Goal: Task Accomplishment & Management: Manage account settings

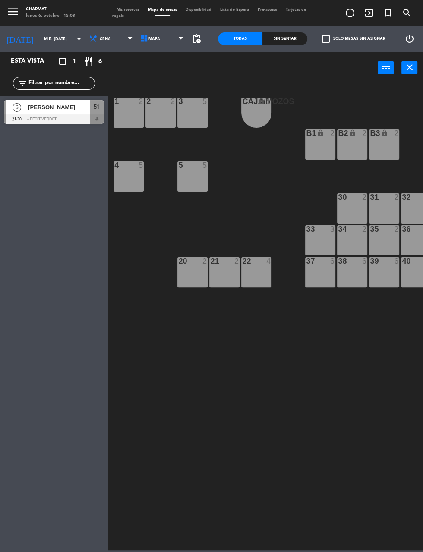
click at [48, 116] on div at bounding box center [53, 118] width 99 height 9
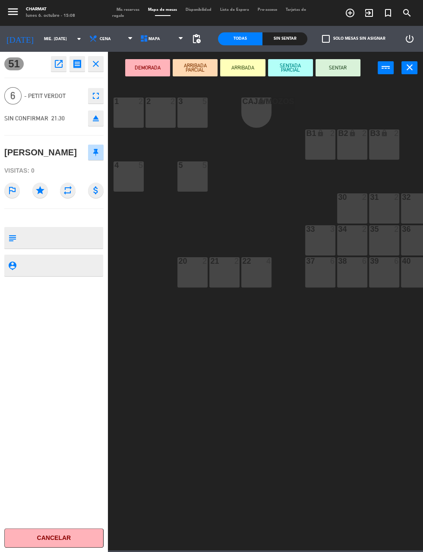
click at [54, 63] on icon "open_in_new" at bounding box center [58, 64] width 10 height 10
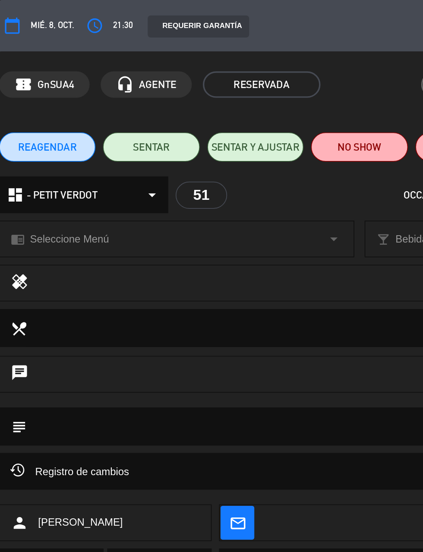
click at [30, 85] on span "REAGENDAR" at bounding box center [28, 86] width 34 height 9
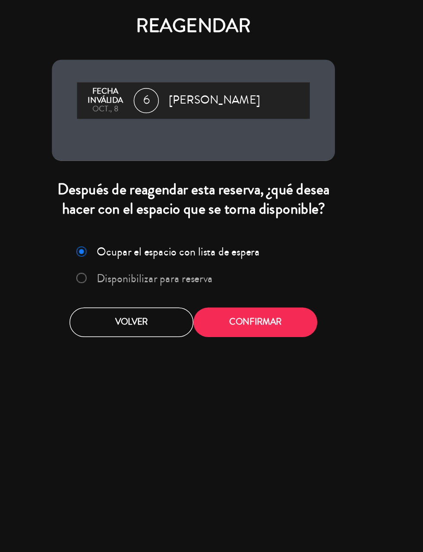
click at [184, 69] on span "6" at bounding box center [178, 68] width 17 height 17
click at [152, 223] on button "Volver" at bounding box center [168, 221] width 85 height 20
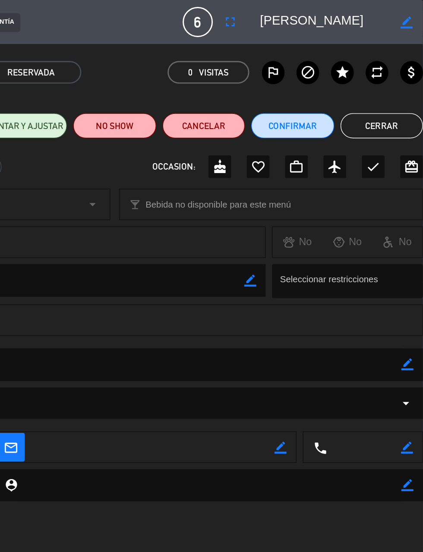
click at [411, 15] on icon "border_color" at bounding box center [412, 15] width 8 height 8
click at [411, 14] on icon at bounding box center [412, 15] width 8 height 8
click at [270, 13] on span "6" at bounding box center [268, 15] width 21 height 21
click at [270, 15] on span "6" at bounding box center [268, 15] width 21 height 21
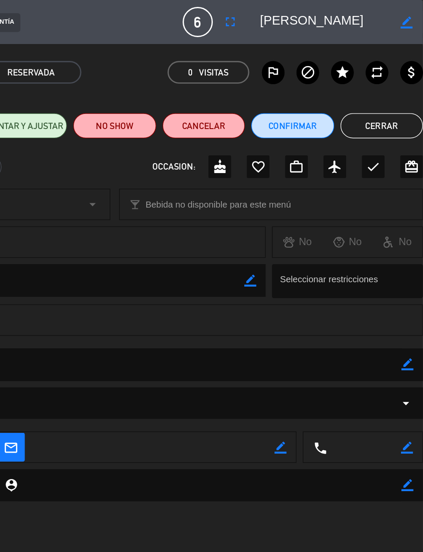
click at [271, 16] on span "6" at bounding box center [268, 15] width 21 height 21
click at [296, 13] on icon "fullscreen" at bounding box center [290, 15] width 10 height 10
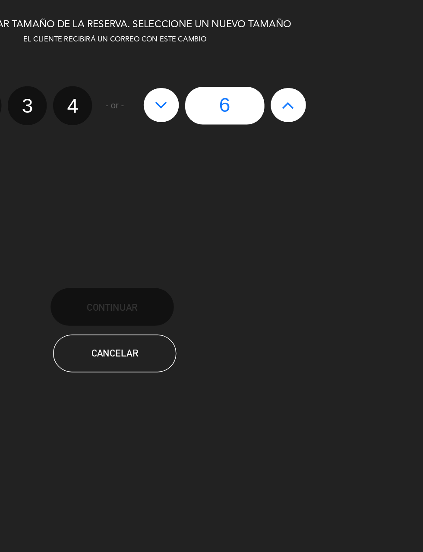
scroll to position [0, 0]
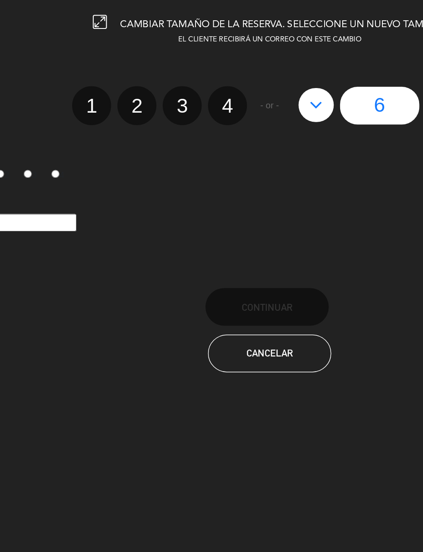
click at [152, 67] on label "3" at bounding box center [151, 72] width 27 height 27
click at [152, 67] on input "3" at bounding box center [150, 65] width 6 height 6
radio input "true"
radio input "false"
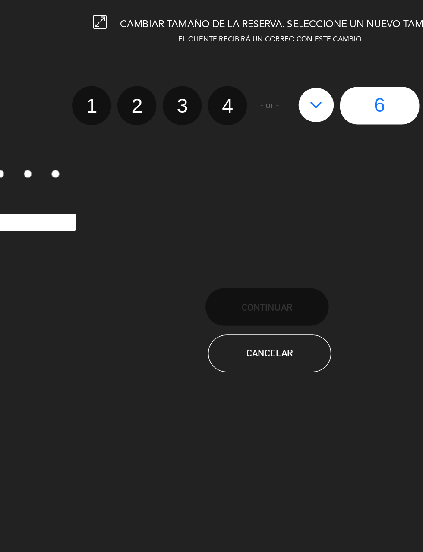
radio input "false"
radio input "true"
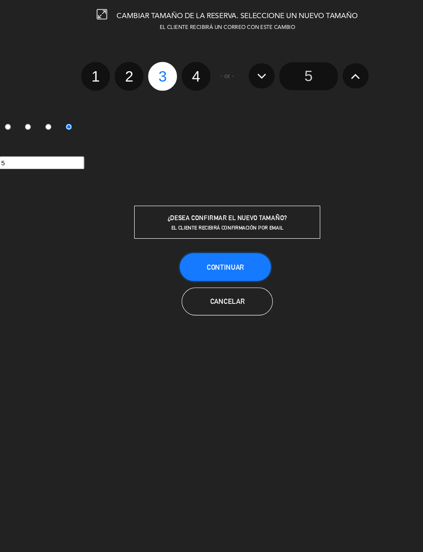
click at [211, 246] on span "Continuar" at bounding box center [209, 249] width 34 height 7
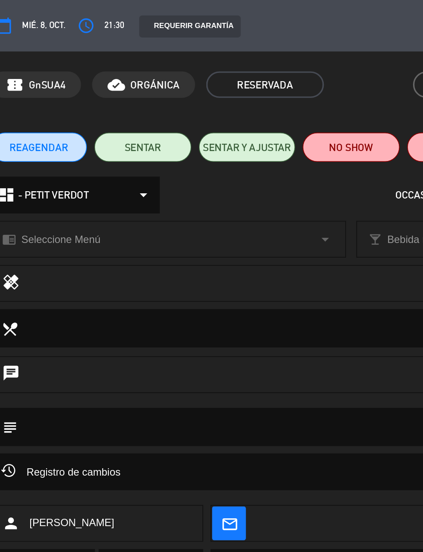
click at [14, 8] on button "calendar_today" at bounding box center [8, 15] width 16 height 16
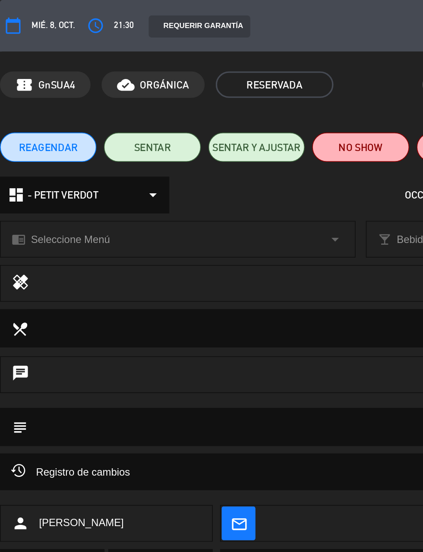
click at [24, 12] on span "mié. 8, oct." at bounding box center [31, 15] width 25 height 8
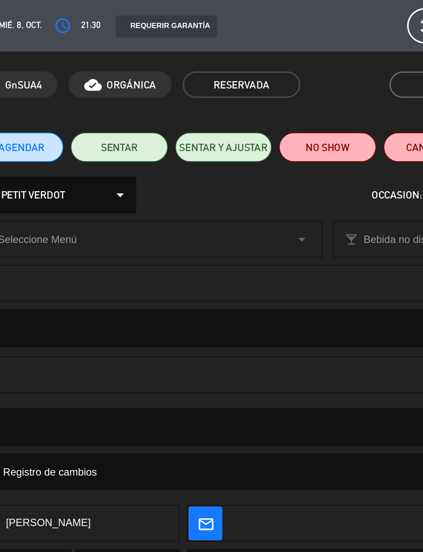
click at [34, 9] on div "calendar_today mié. 8, oct." at bounding box center [22, 15] width 44 height 16
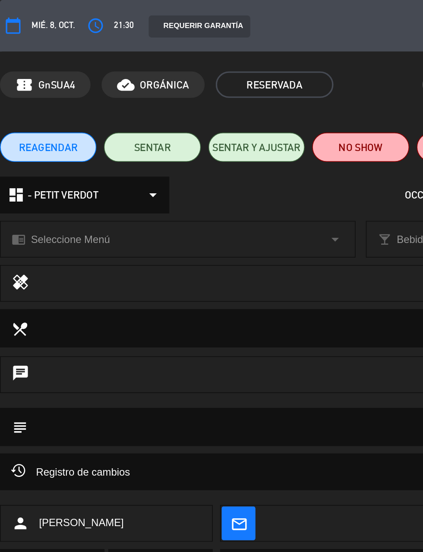
click at [60, 10] on icon "access_time" at bounding box center [56, 15] width 10 height 10
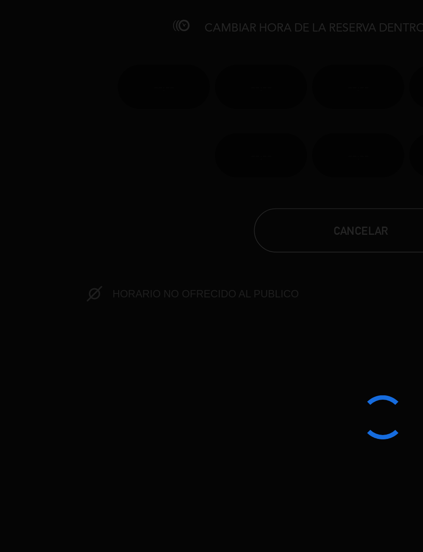
click at [61, 12] on div at bounding box center [211, 276] width 423 height 552
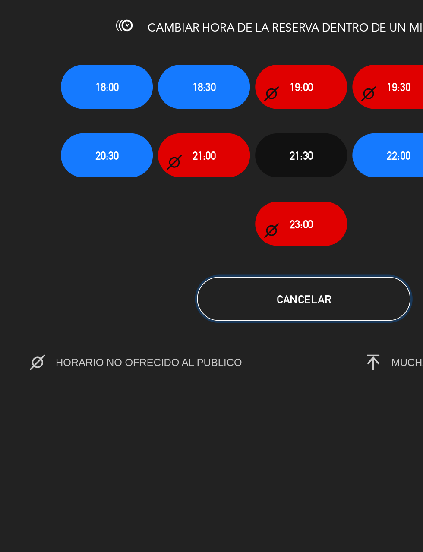
click at [225, 173] on span "Cancelar" at bounding box center [211, 175] width 32 height 7
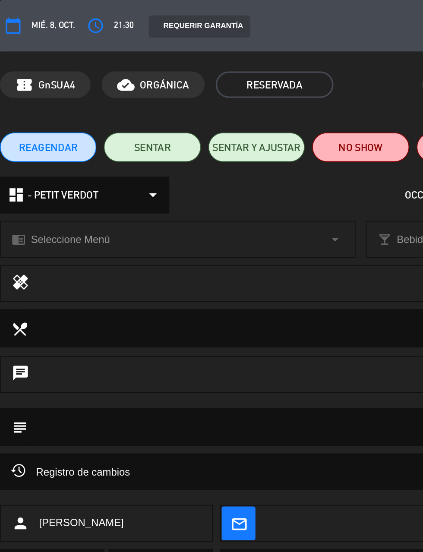
click at [9, 14] on icon "calendar_today" at bounding box center [8, 15] width 10 height 10
click at [3, 14] on icon "calendar_today" at bounding box center [8, 15] width 10 height 10
click at [14, 17] on button "calendar_today" at bounding box center [8, 15] width 16 height 16
click at [28, 15] on span "mié. 8, oct." at bounding box center [31, 15] width 25 height 8
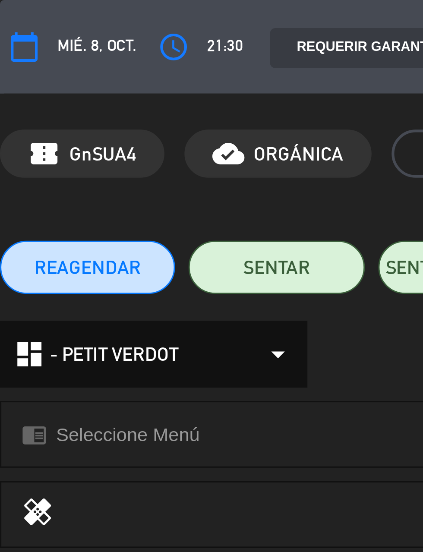
click at [7, 9] on button "calendar_today" at bounding box center [8, 15] width 16 height 16
click at [6, 17] on icon "calendar_today" at bounding box center [8, 15] width 10 height 10
click at [9, 12] on icon "calendar_today" at bounding box center [8, 15] width 10 height 10
click at [14, 14] on button "calendar_today" at bounding box center [8, 15] width 16 height 16
click at [10, 18] on icon "calendar_today" at bounding box center [8, 15] width 10 height 10
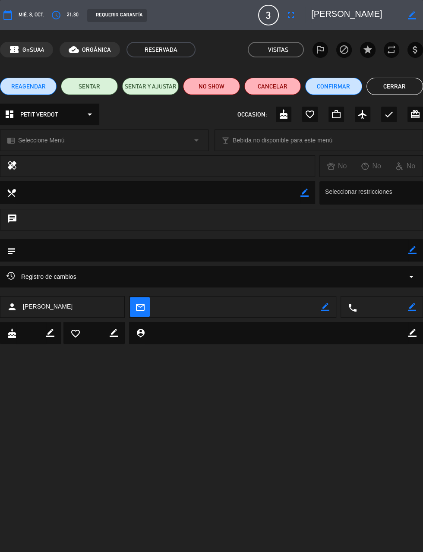
click at [47, 46] on div "confirmation_number GnSUA4" at bounding box center [26, 50] width 53 height 16
